Goal: Transaction & Acquisition: Purchase product/service

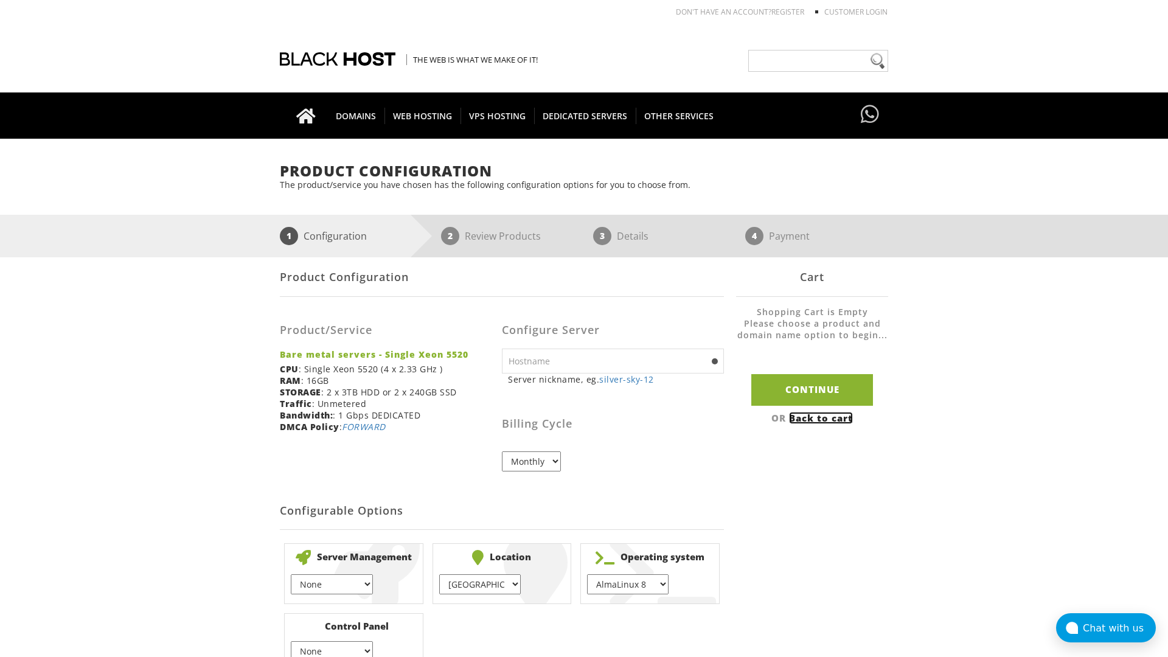
click at [823, 417] on link "Back to cart" at bounding box center [821, 418] width 64 height 12
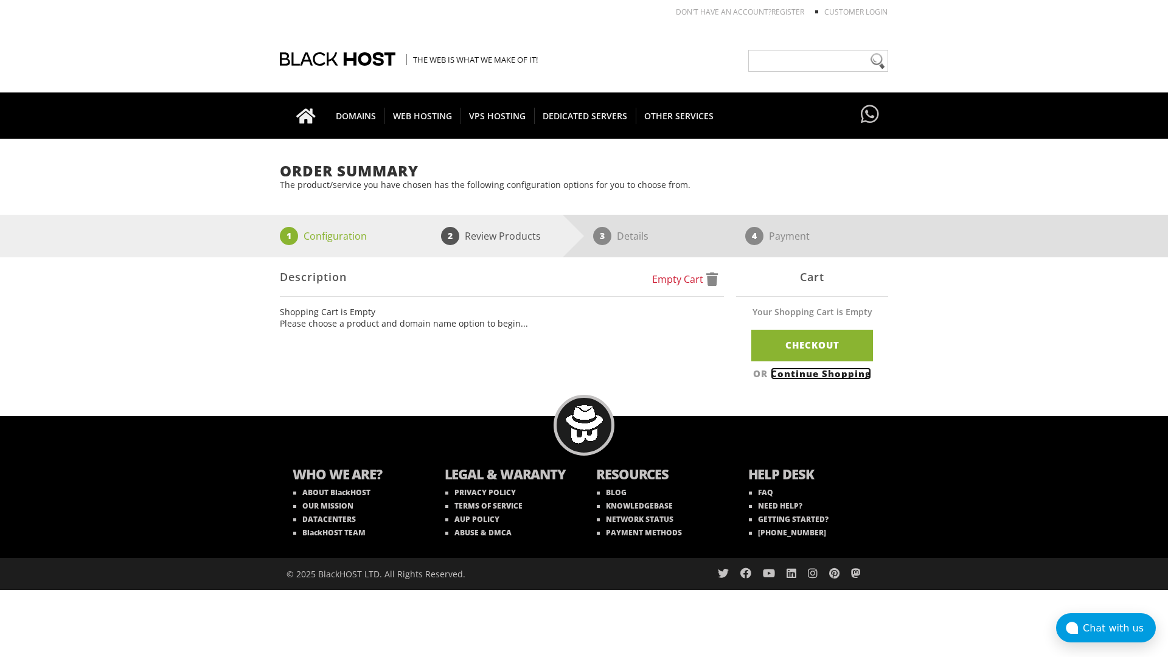
click at [823, 373] on link "Continue Shopping" at bounding box center [821, 373] width 100 height 12
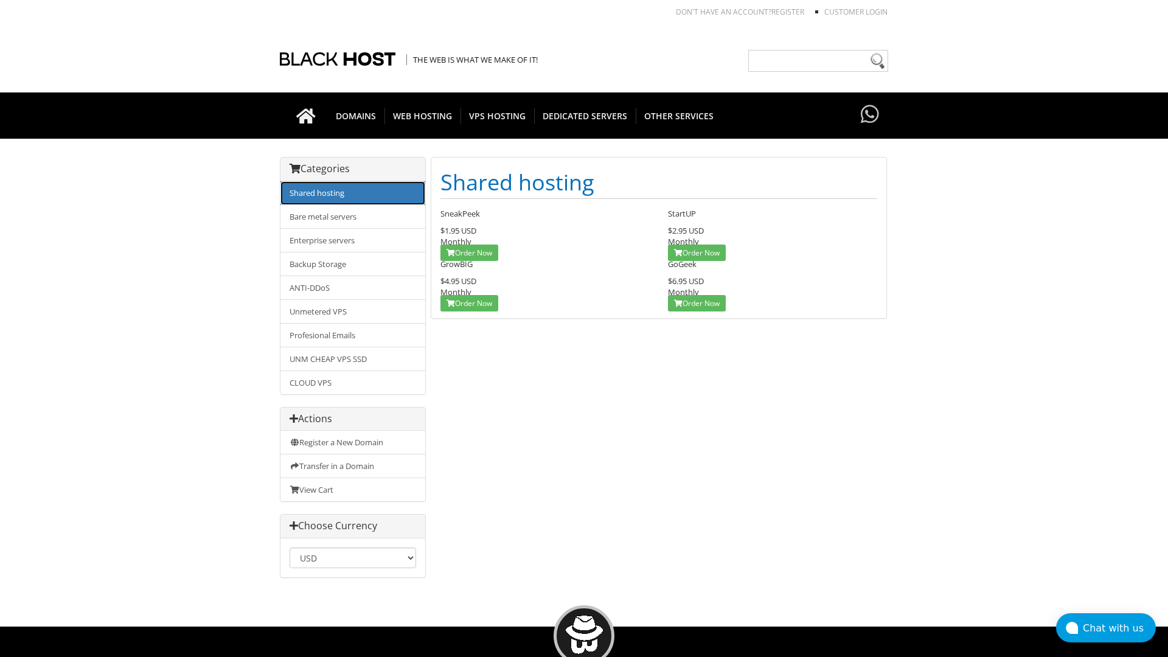
click at [353, 193] on link "Shared hosting" at bounding box center [352, 193] width 145 height 24
